Goal: Information Seeking & Learning: Find contact information

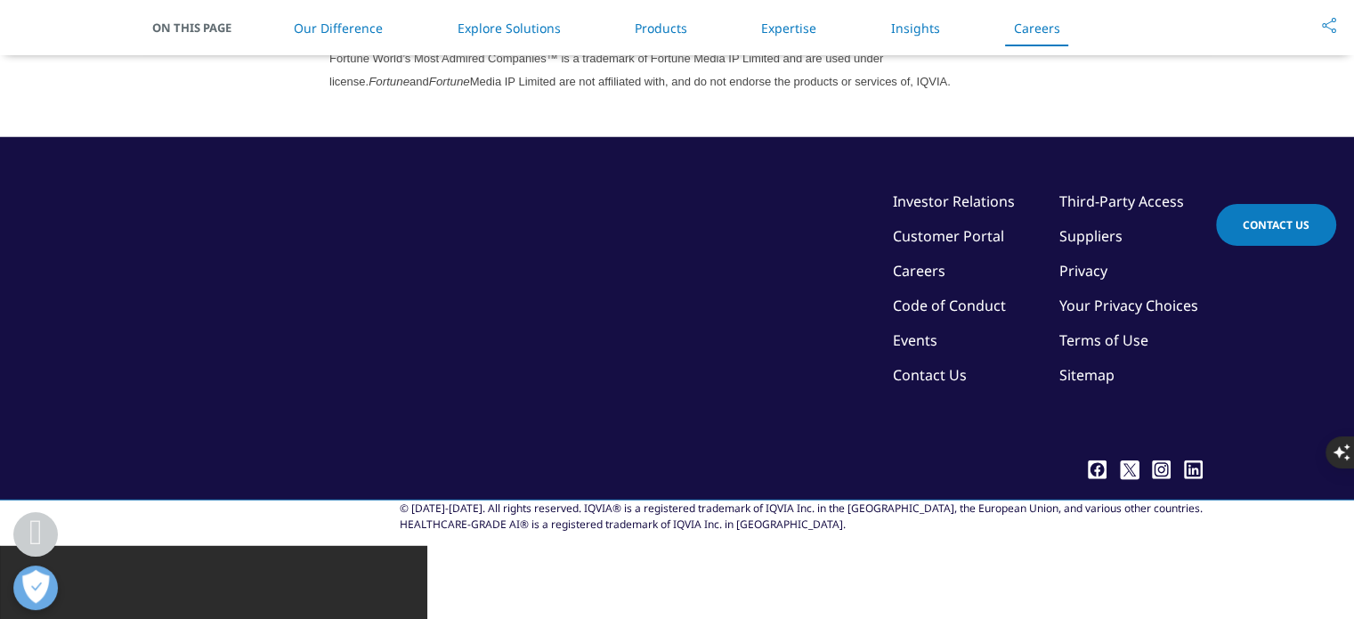
scroll to position [4958, 0]
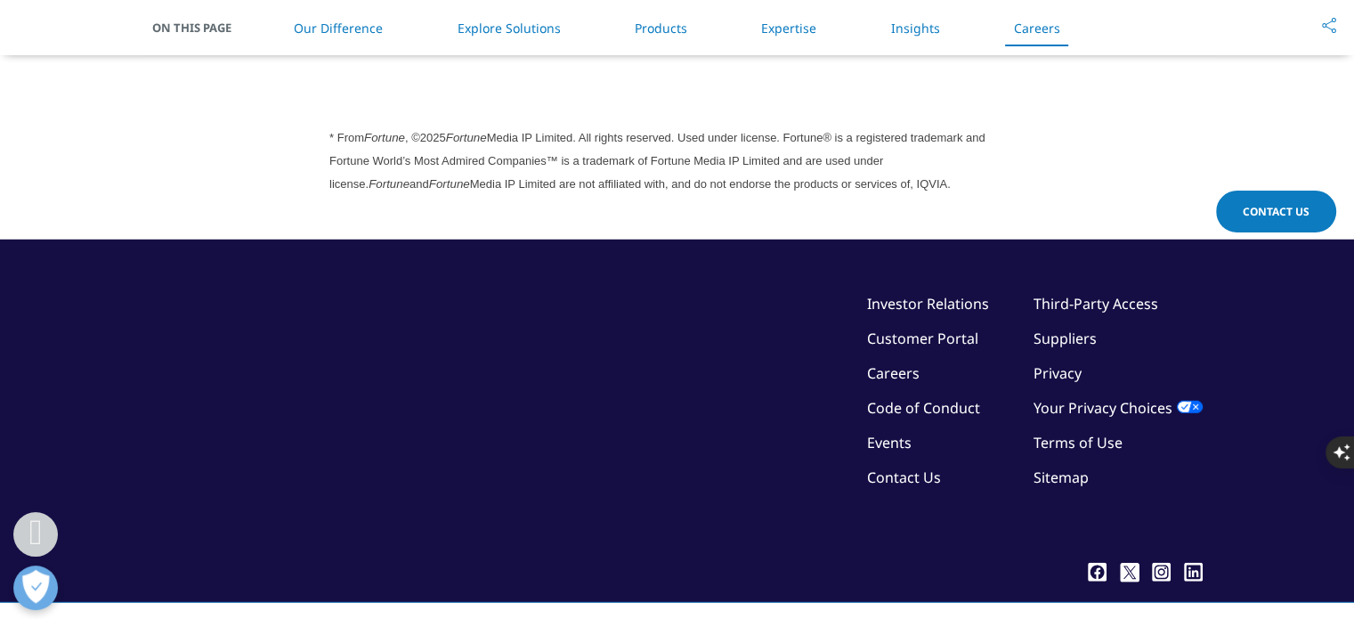
click at [920, 478] on link "Contact Us" at bounding box center [904, 477] width 74 height 20
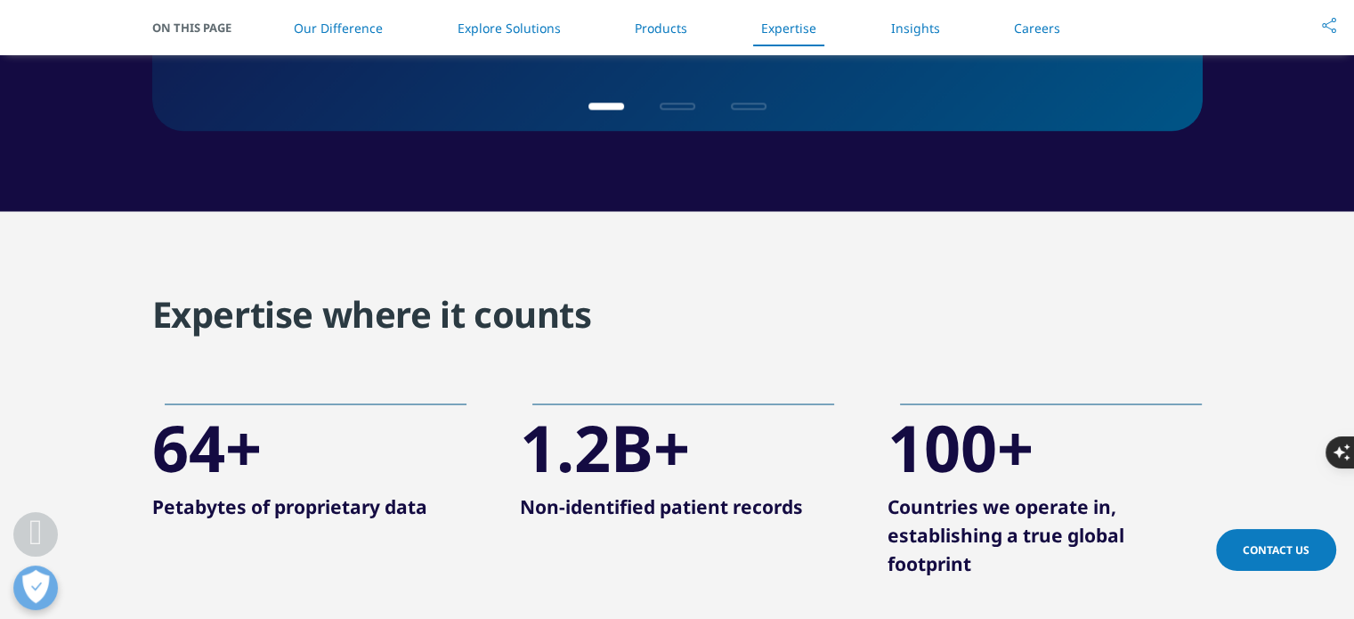
scroll to position [3216, 0]
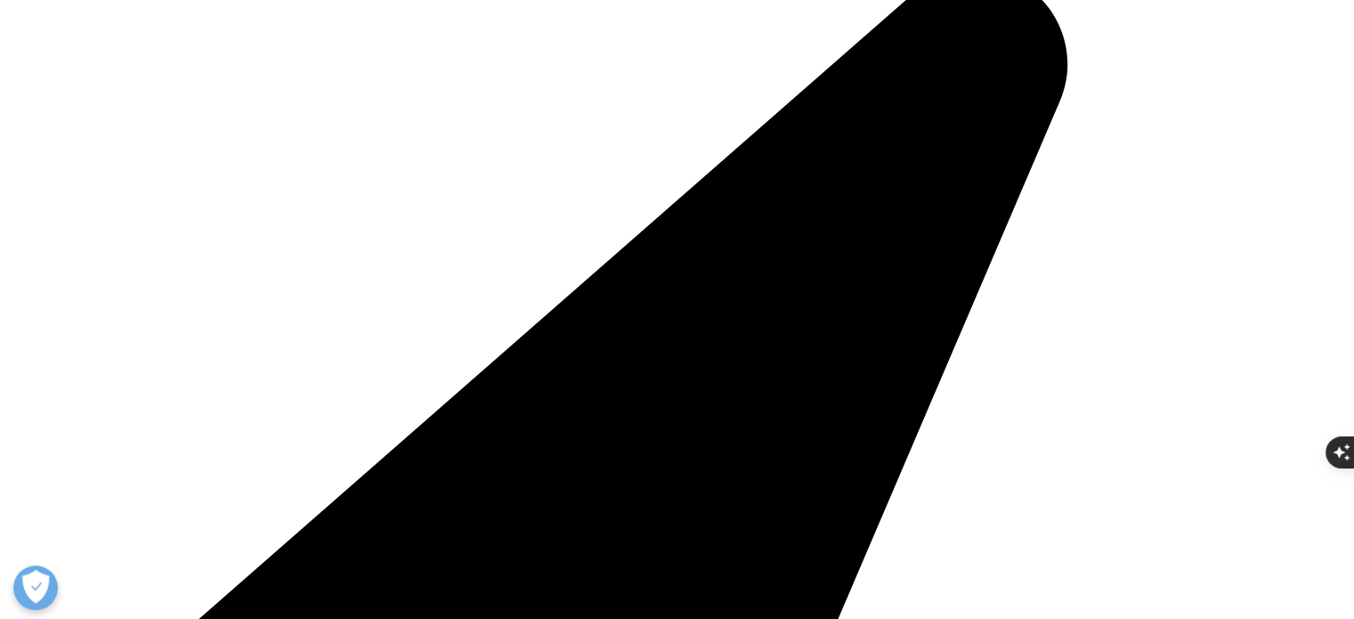
scroll to position [2041, 0]
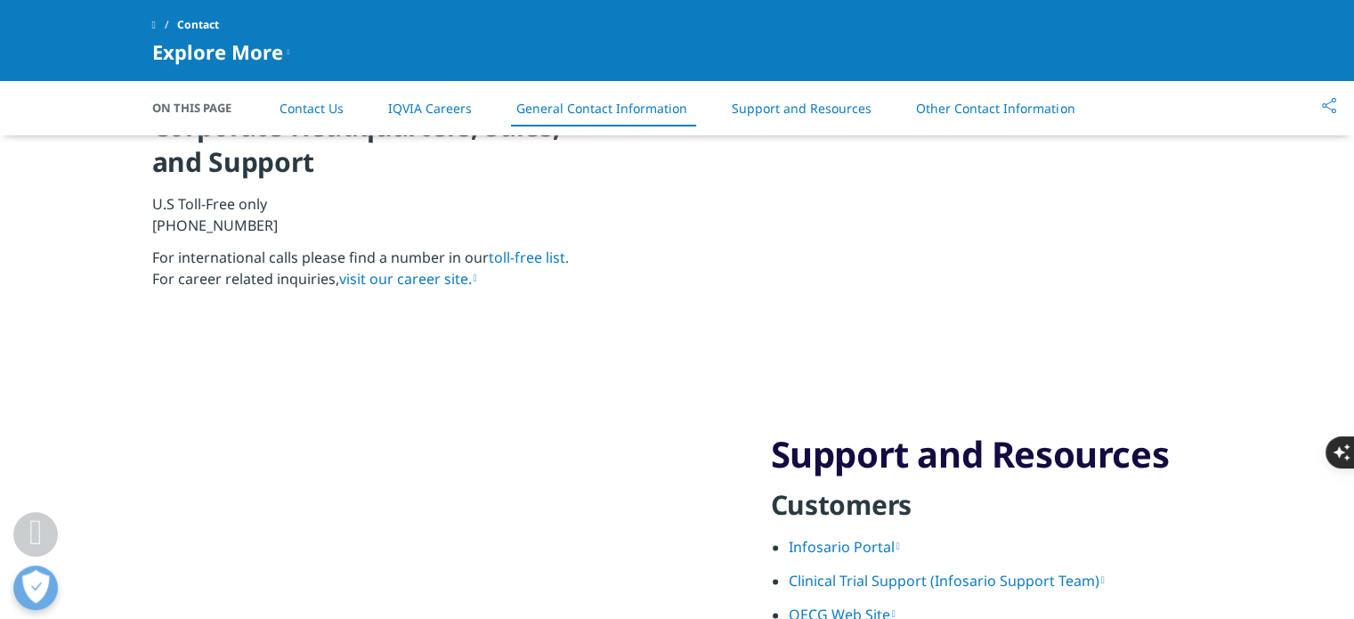
click at [1353, 385] on html "Clear Search Loading Language Choose a Region Contact Us" at bounding box center [677, 98] width 1354 height 4278
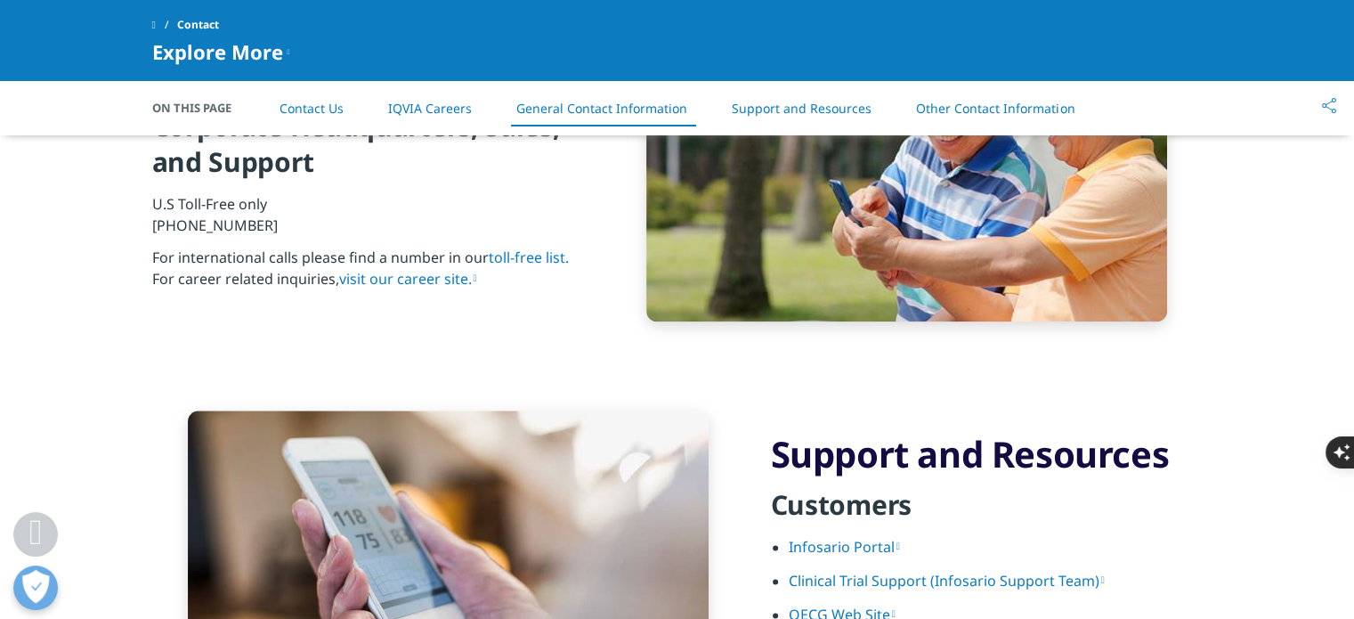
click at [997, 101] on link "Other Contact Information" at bounding box center [995, 108] width 158 height 17
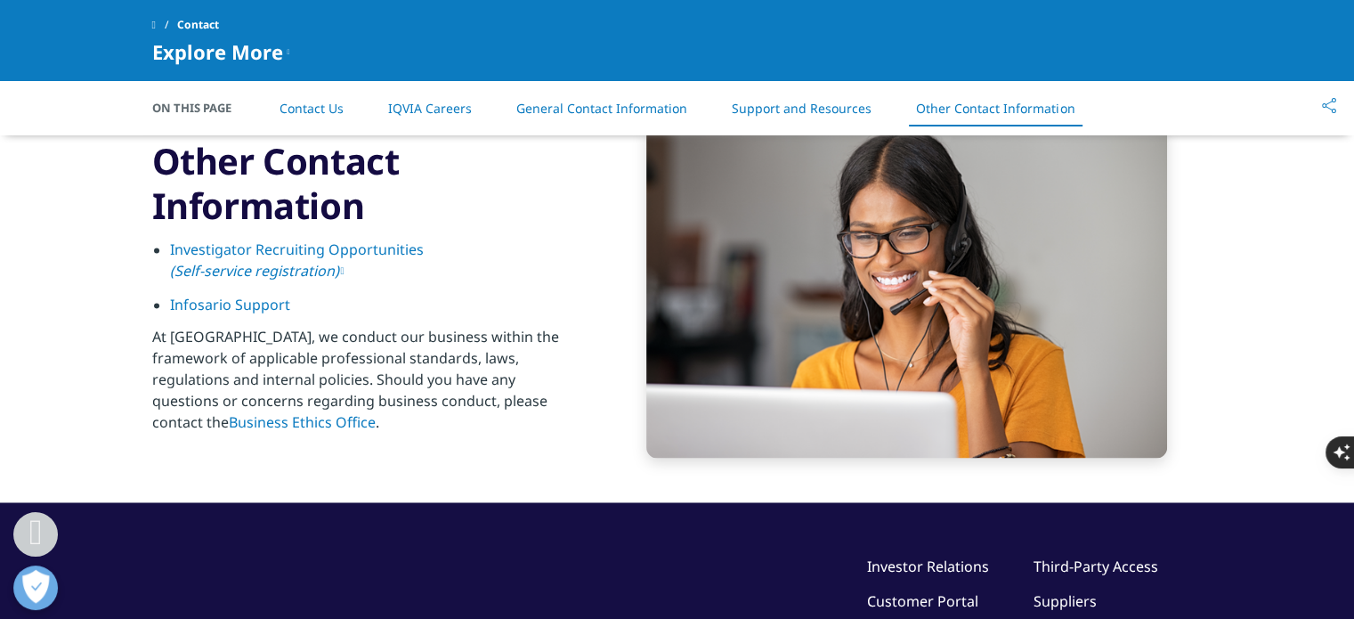
scroll to position [2773, 0]
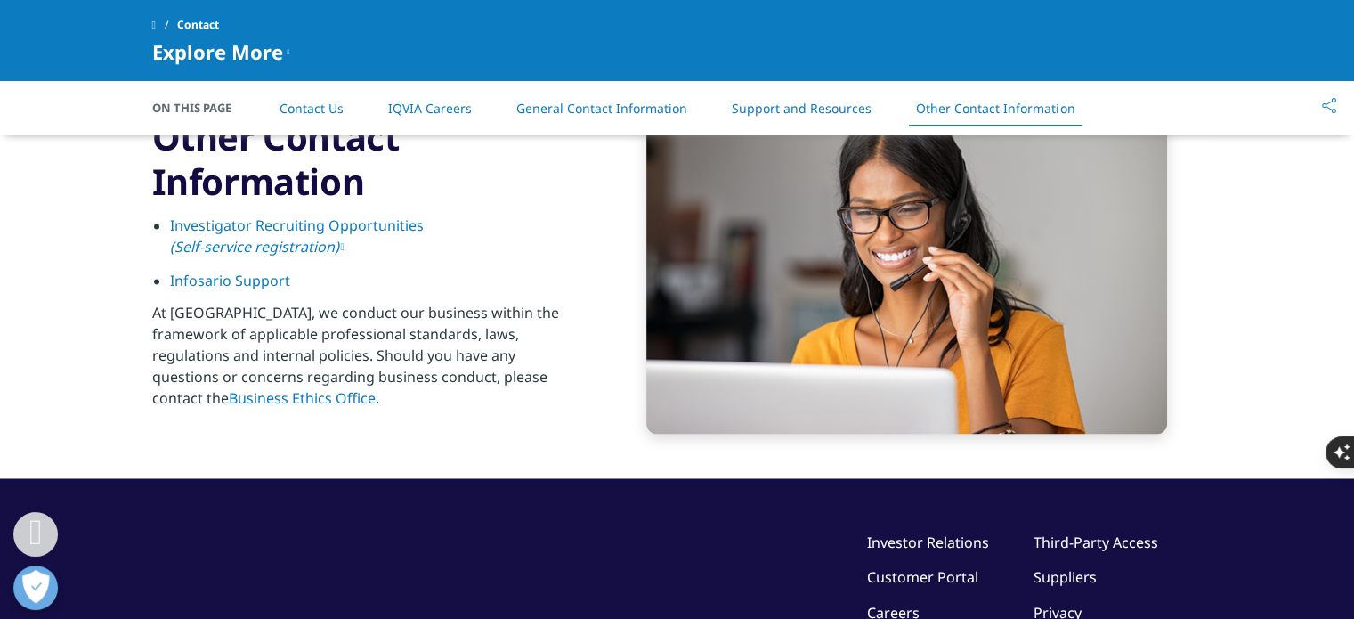
click at [173, 50] on span "Explore More" at bounding box center [217, 51] width 131 height 21
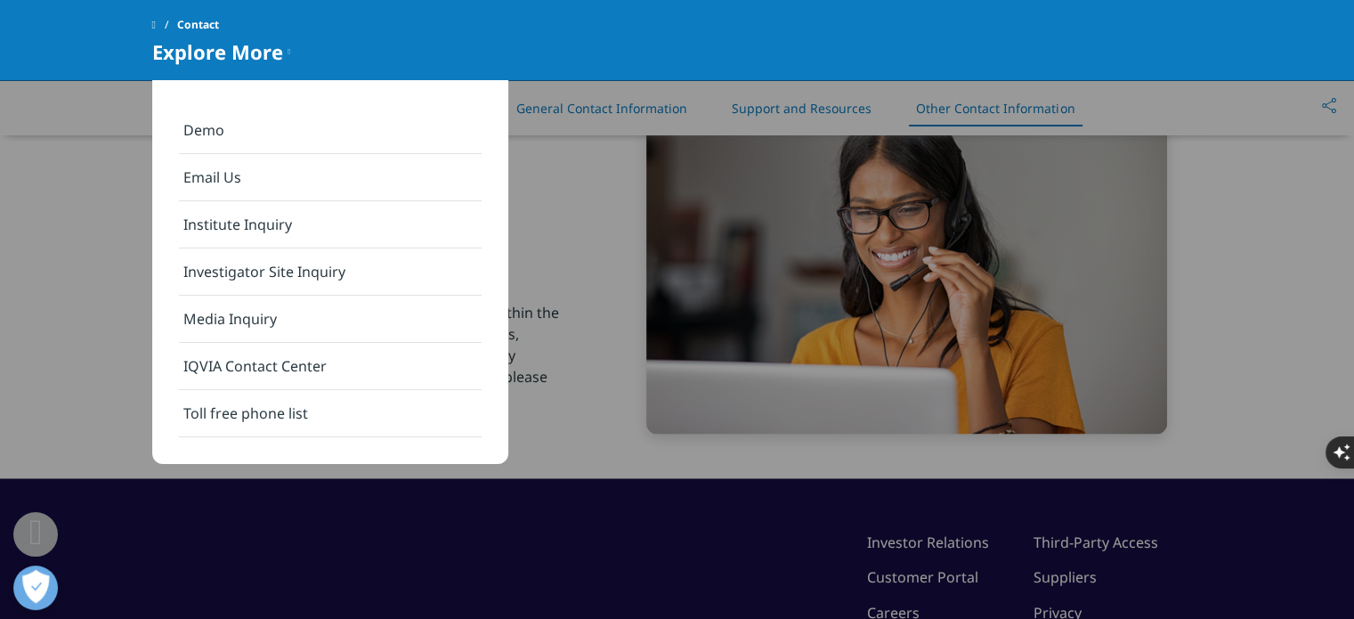
click at [71, 271] on section "Other Contact Information Investigator Recruiting Opportunities (Self-service r…" at bounding box center [677, 267] width 1354 height 422
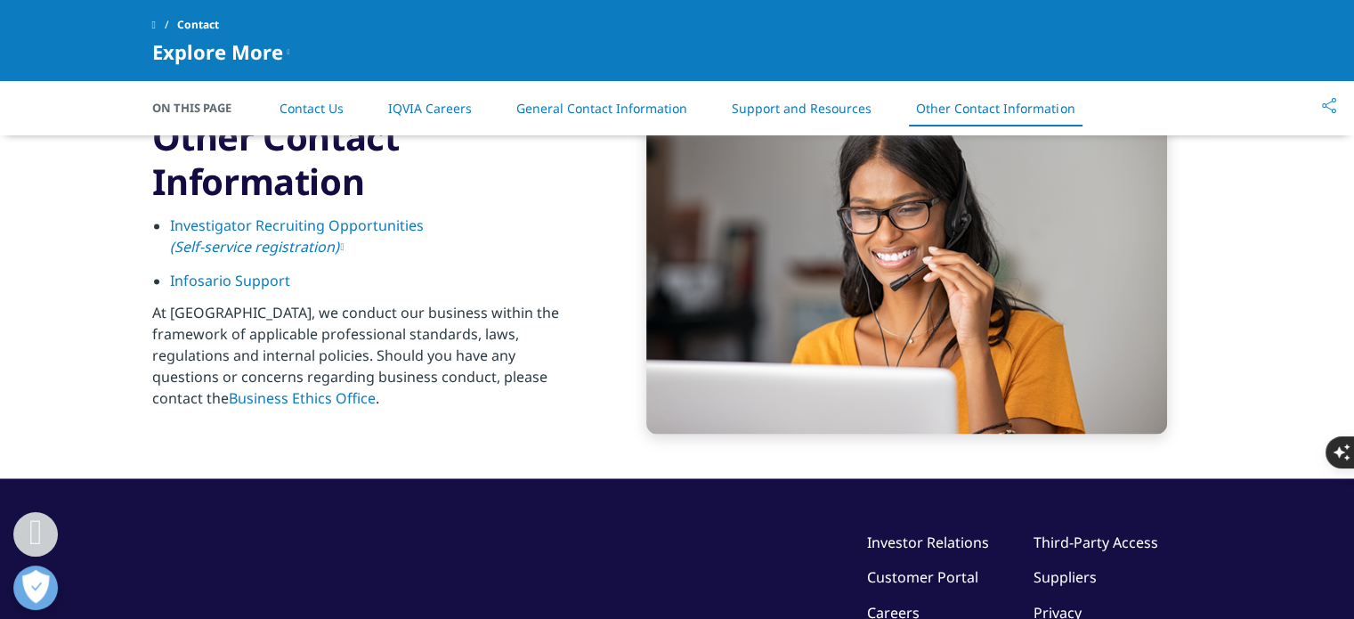
scroll to position [3088, 0]
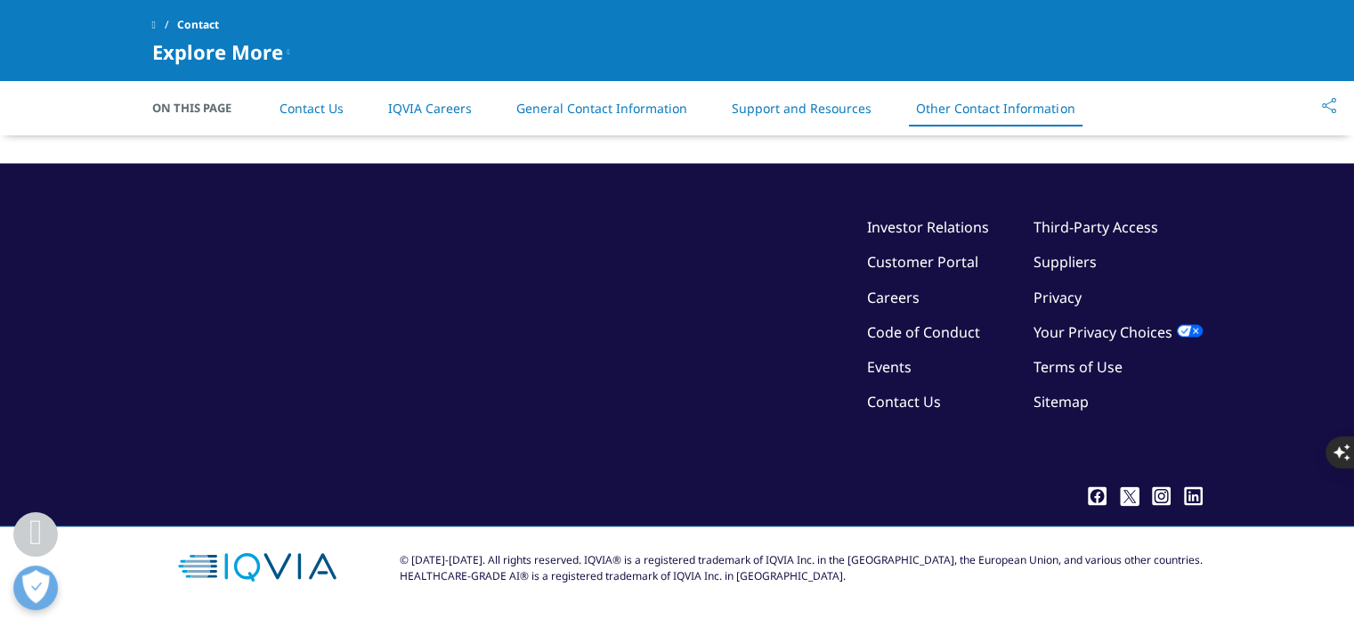
click at [953, 227] on link "Investor Relations" at bounding box center [928, 227] width 122 height 20
